Goal: Find specific page/section: Find specific page/section

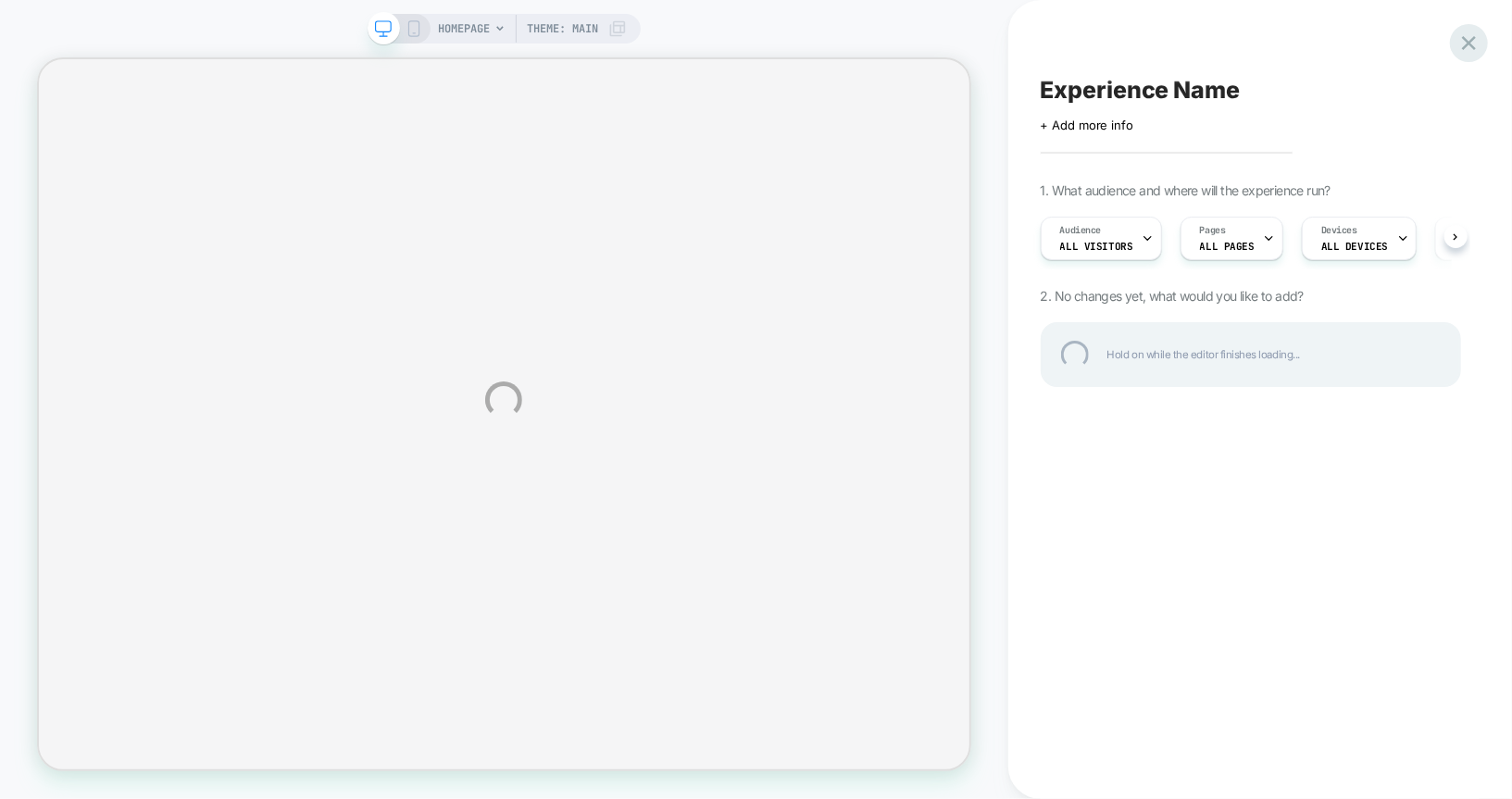
click at [1467, 48] on div at bounding box center [1469, 42] width 38 height 38
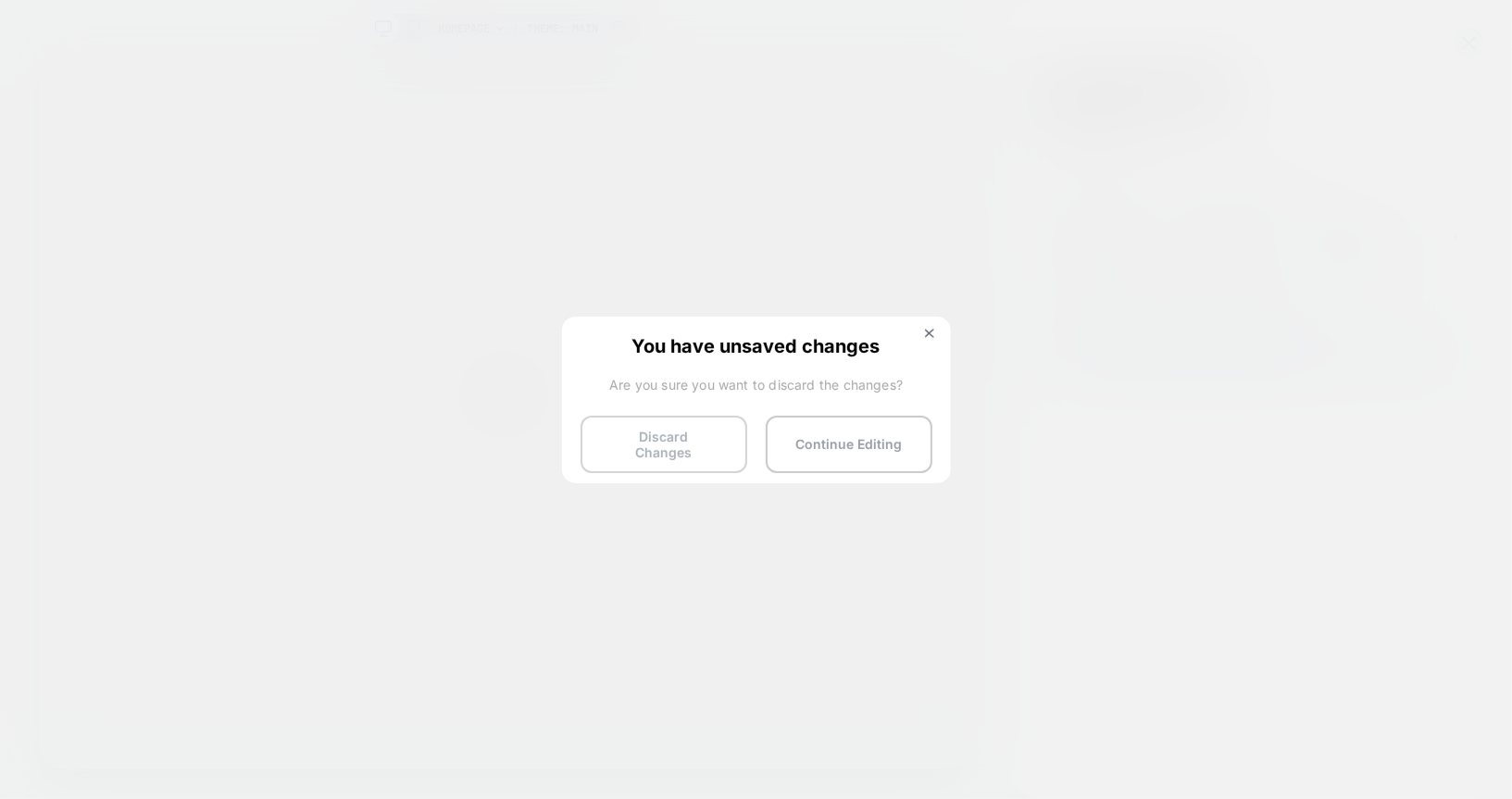
click at [711, 438] on button "Discard Changes" at bounding box center [664, 445] width 167 height 58
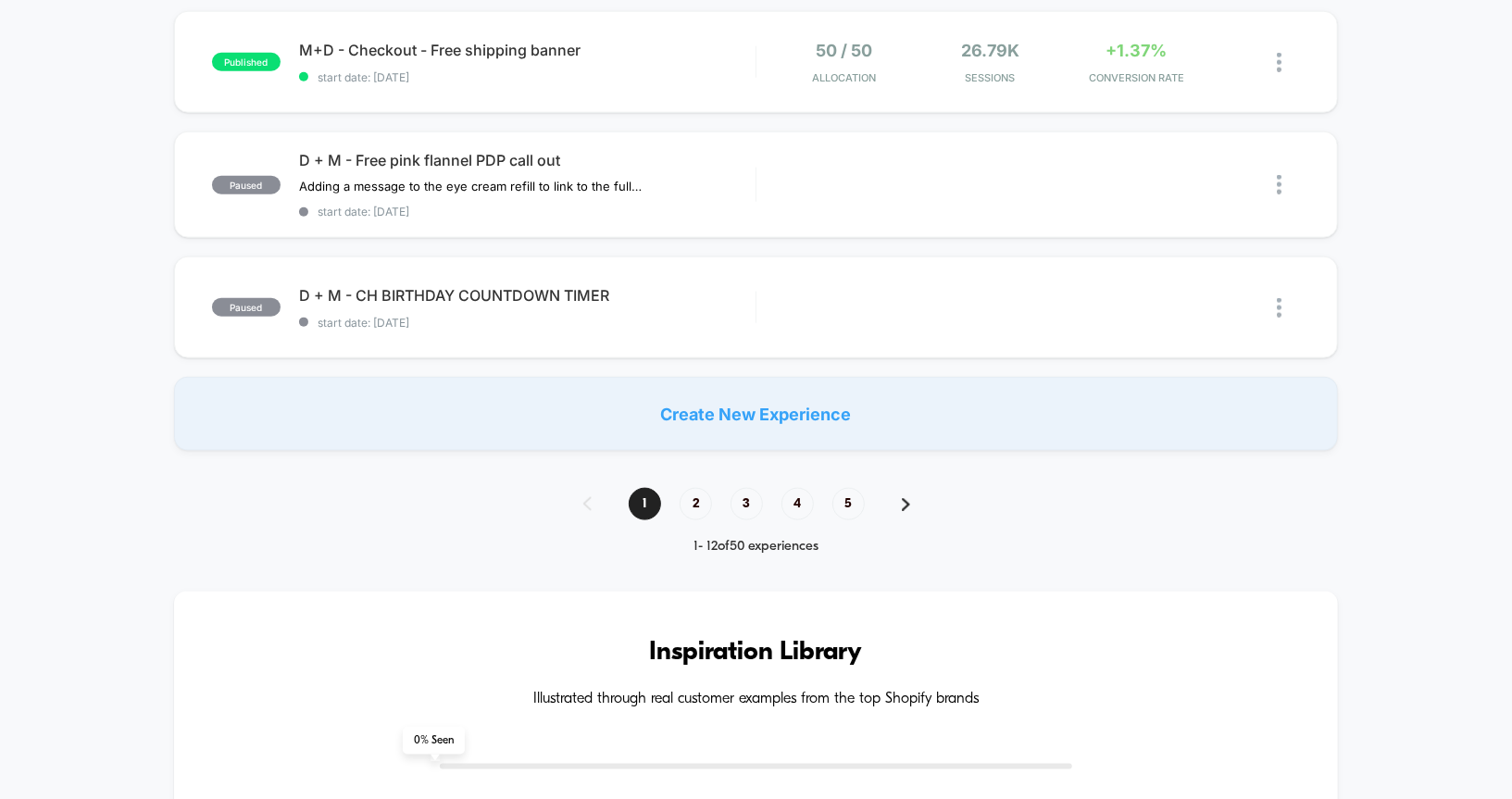
scroll to position [1278, 0]
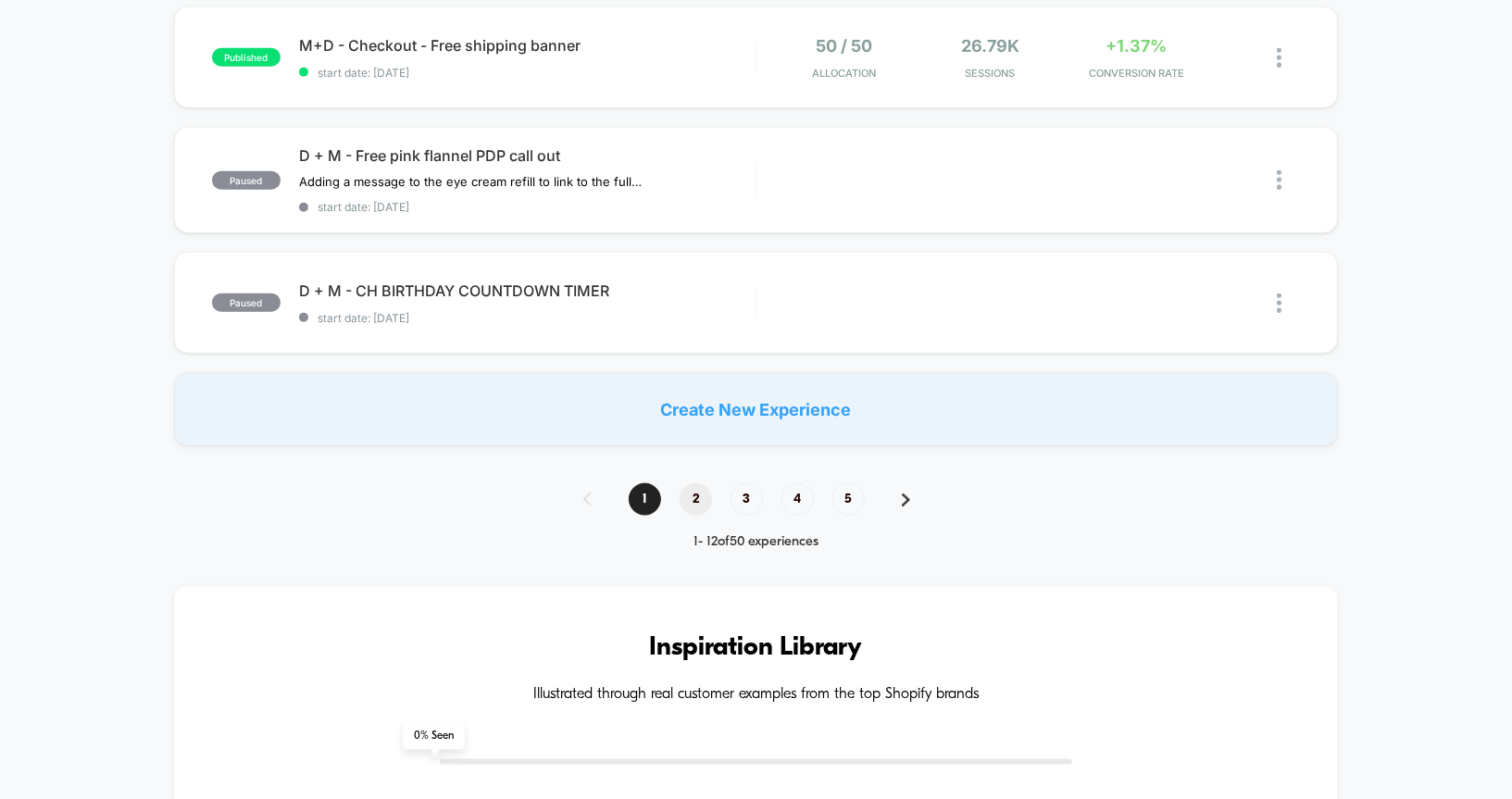
click at [695, 499] on span "2" at bounding box center [696, 500] width 33 height 33
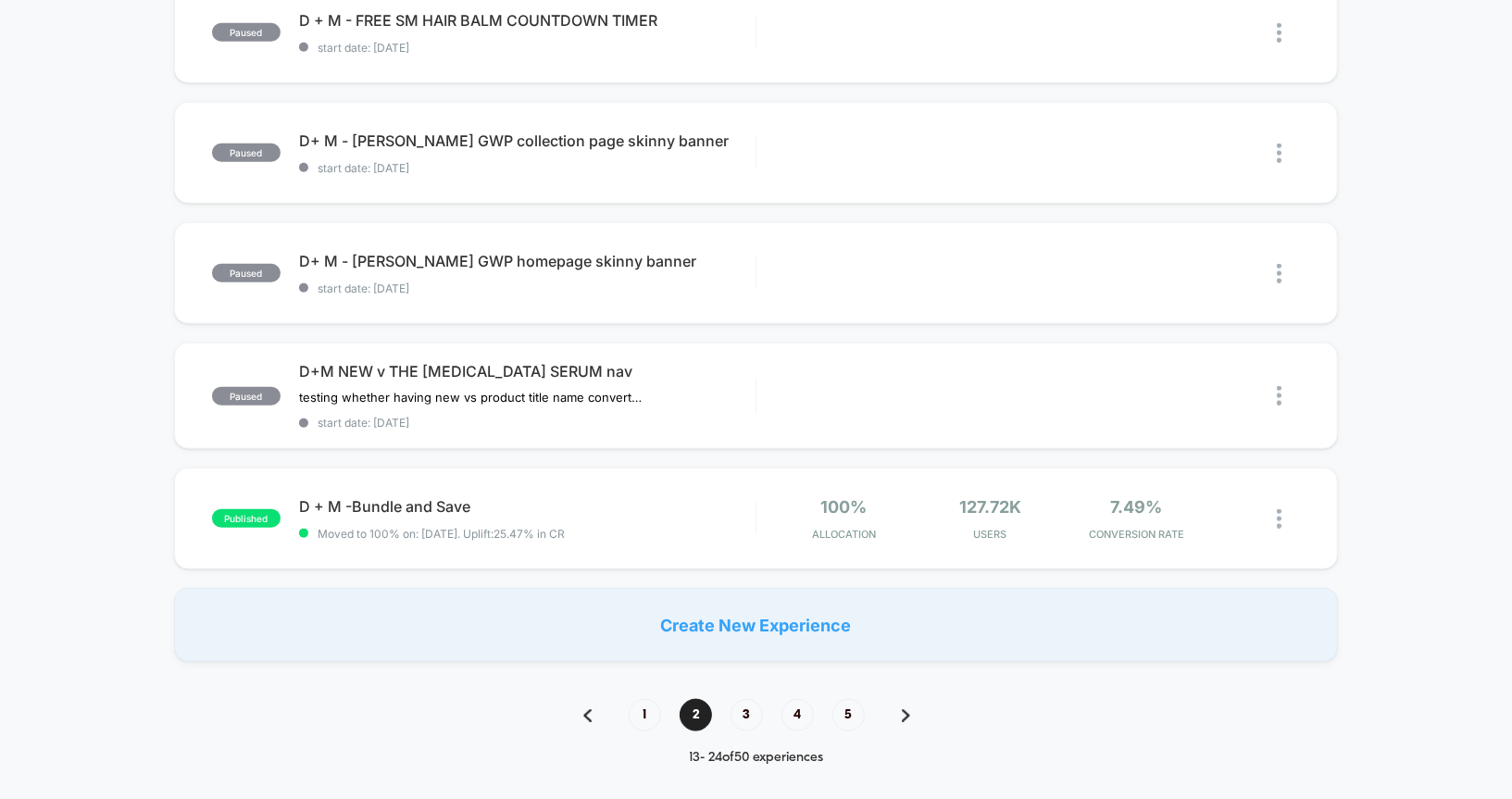
scroll to position [1101, 0]
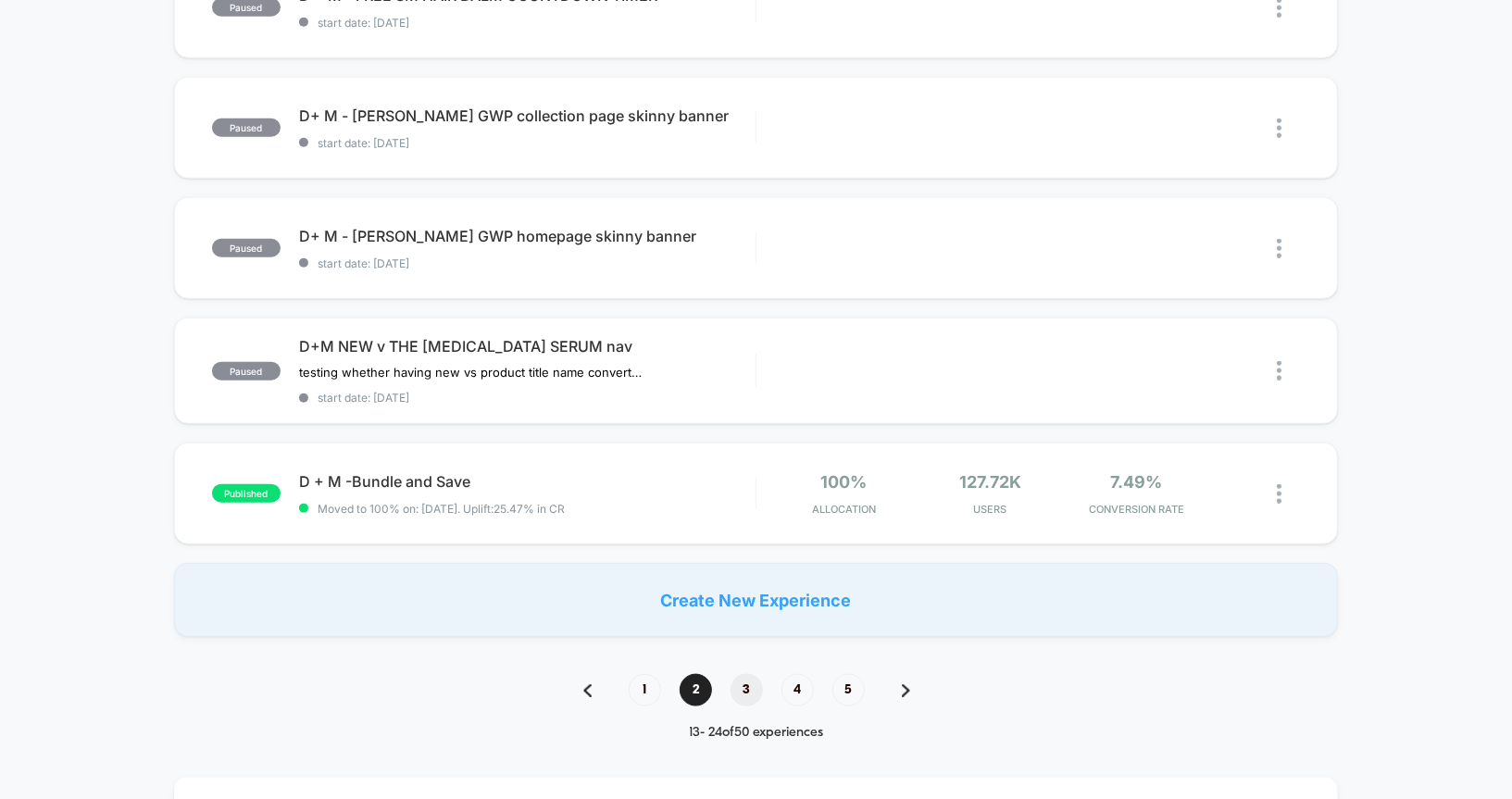
click at [749, 683] on span "3" at bounding box center [747, 690] width 33 height 33
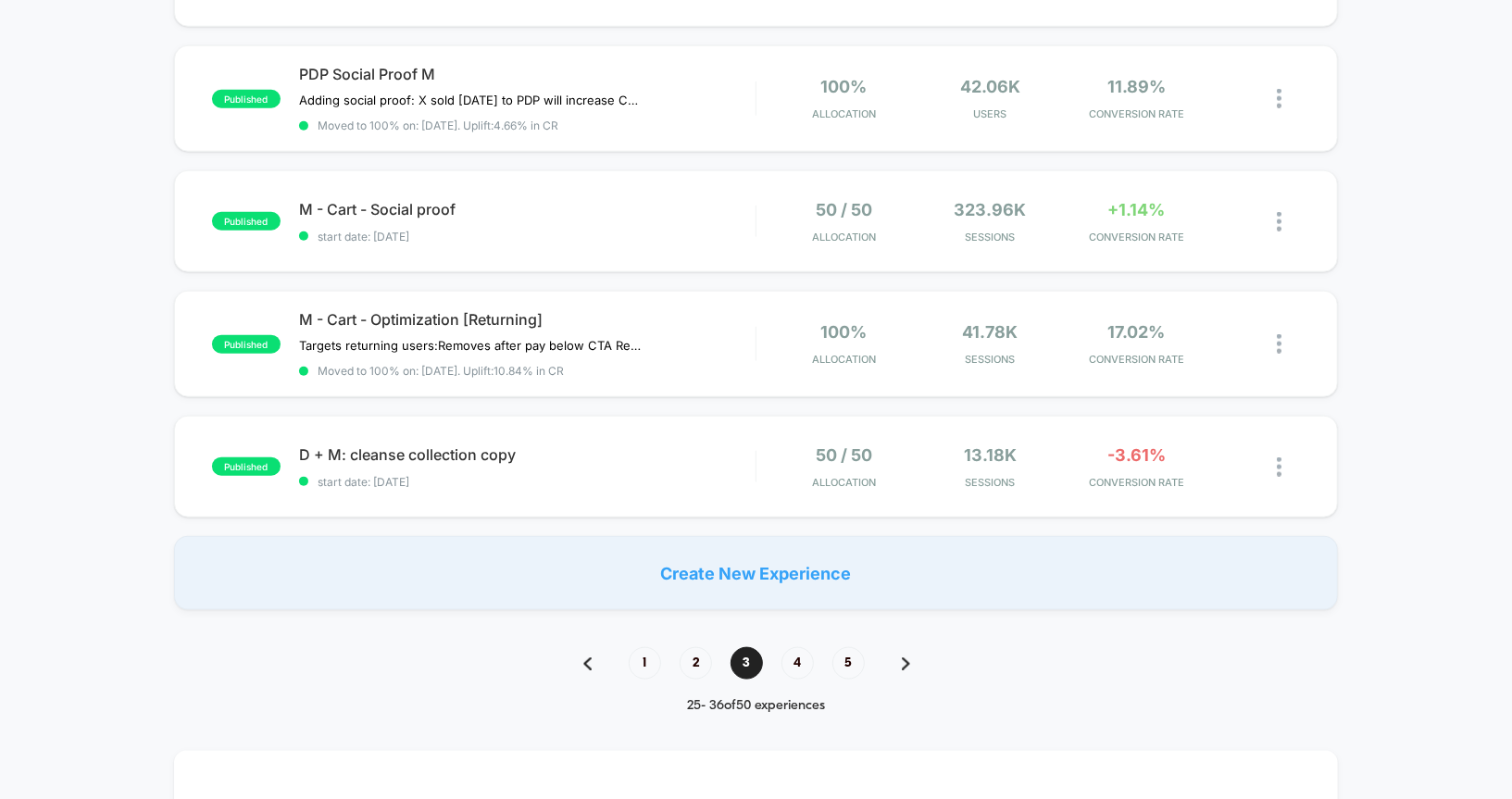
scroll to position [1140, 0]
